Goal: Task Accomplishment & Management: Manage account settings

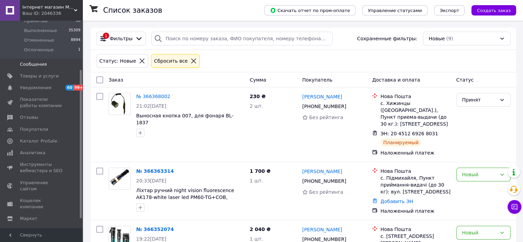
click at [82, 60] on link "Сообщения 0" at bounding box center [42, 64] width 85 height 12
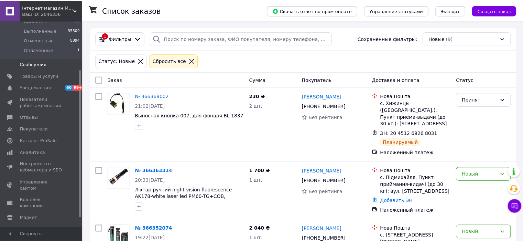
scroll to position [30, 0]
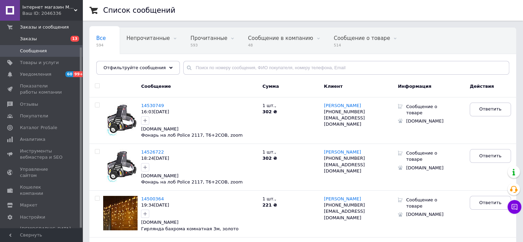
click at [51, 41] on span "Заказы" at bounding box center [42, 39] width 44 height 6
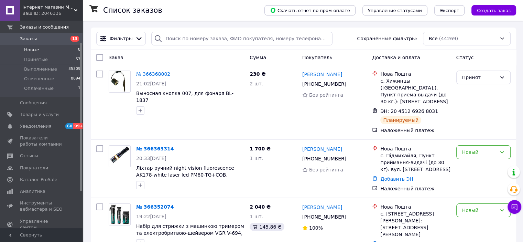
click at [55, 51] on li "Новые 8" at bounding box center [42, 50] width 85 height 10
